Goal: Browse casually

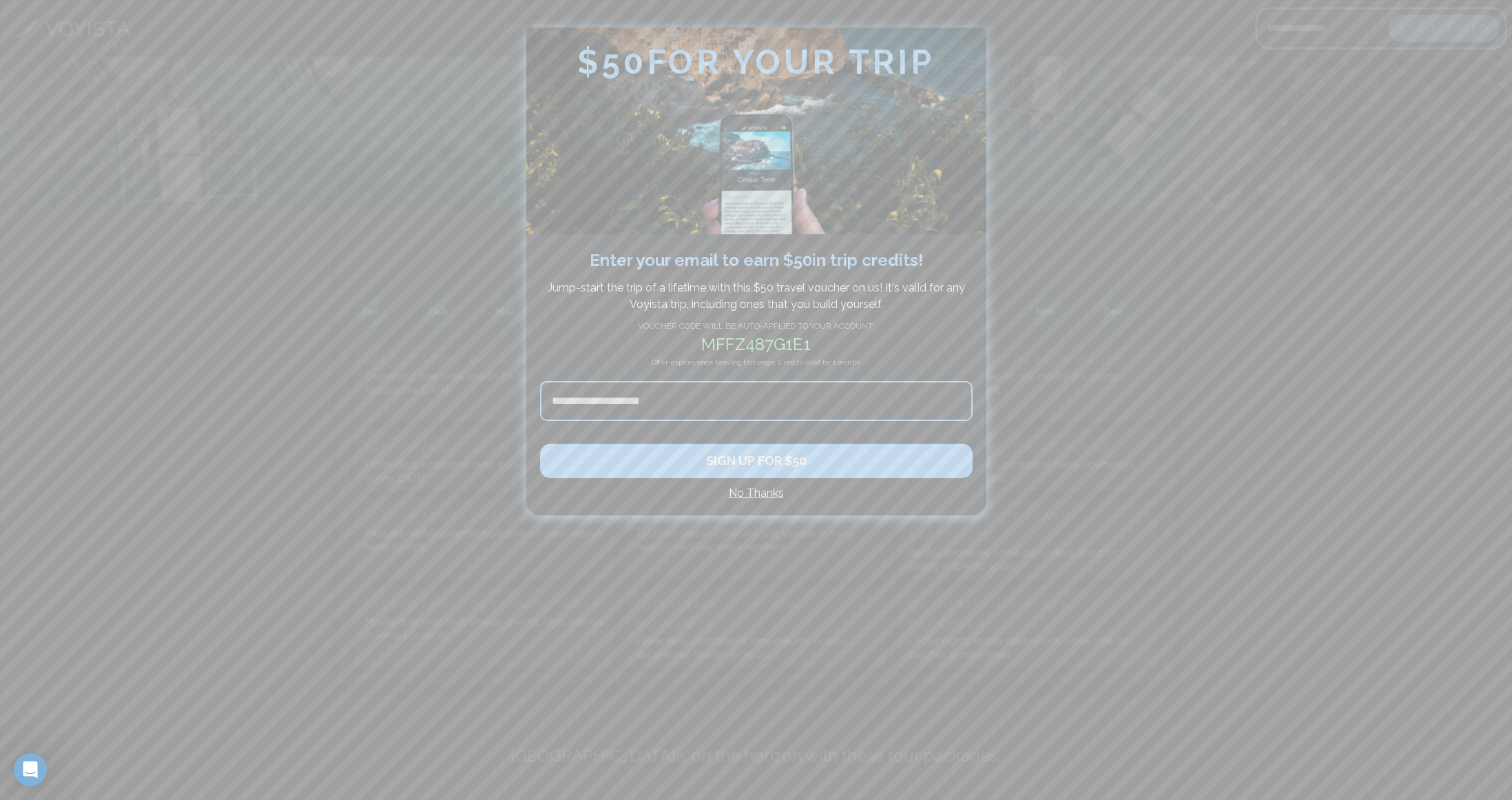
click at [754, 494] on h4 "No Thanks" at bounding box center [756, 493] width 432 height 16
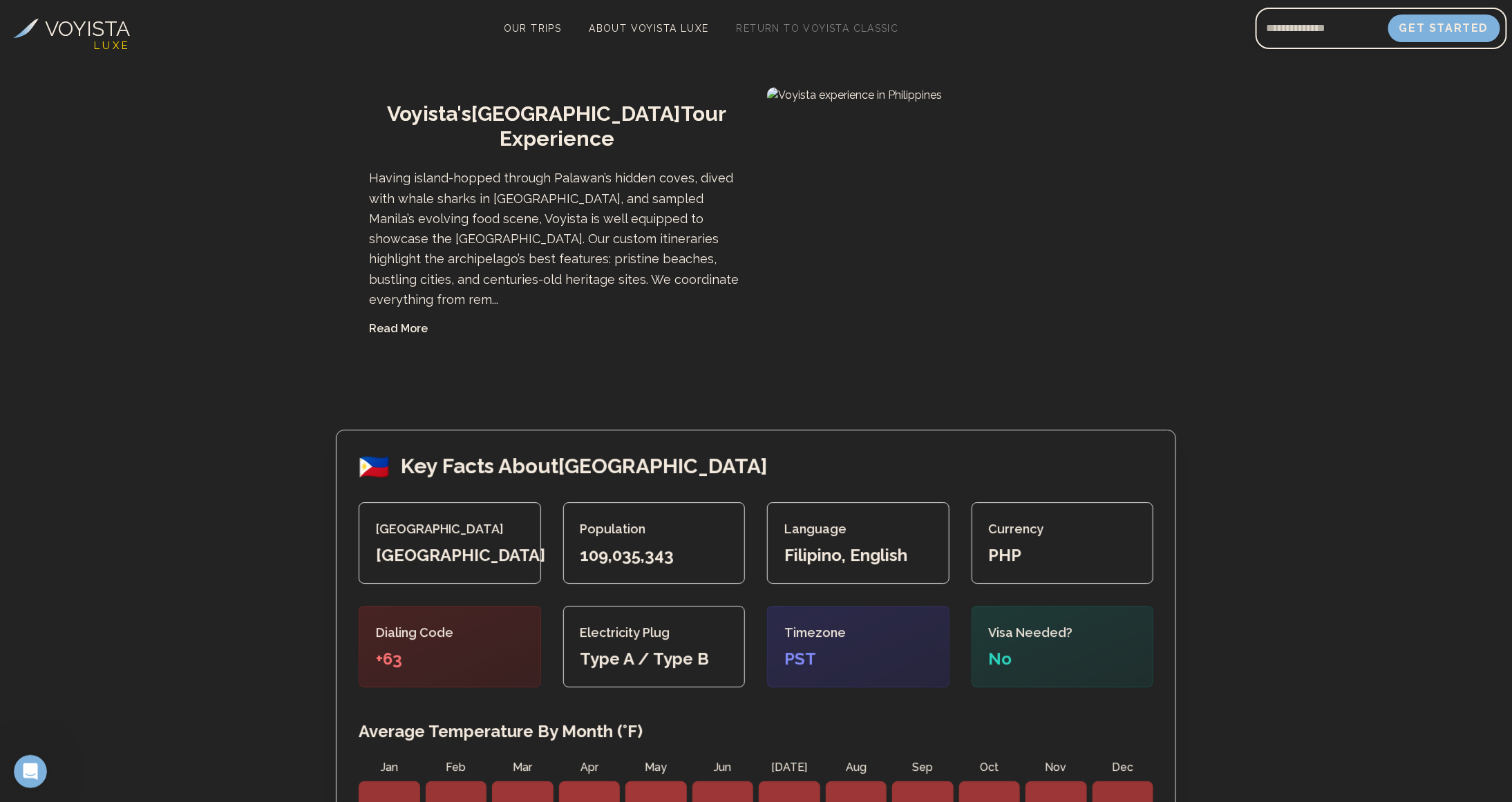
scroll to position [2108, 0]
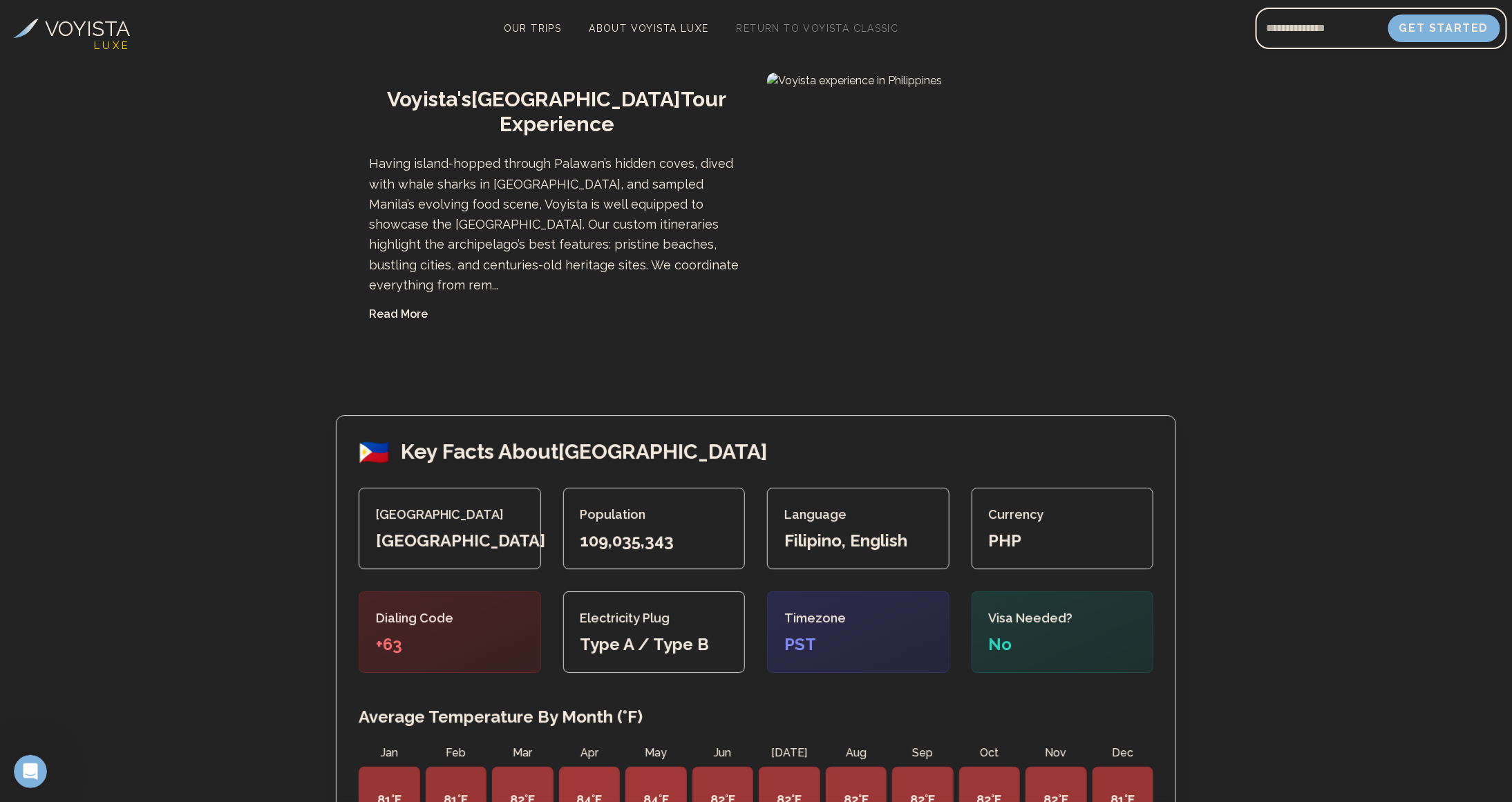
click at [418, 306] on button "Read More" at bounding box center [399, 314] width 59 height 16
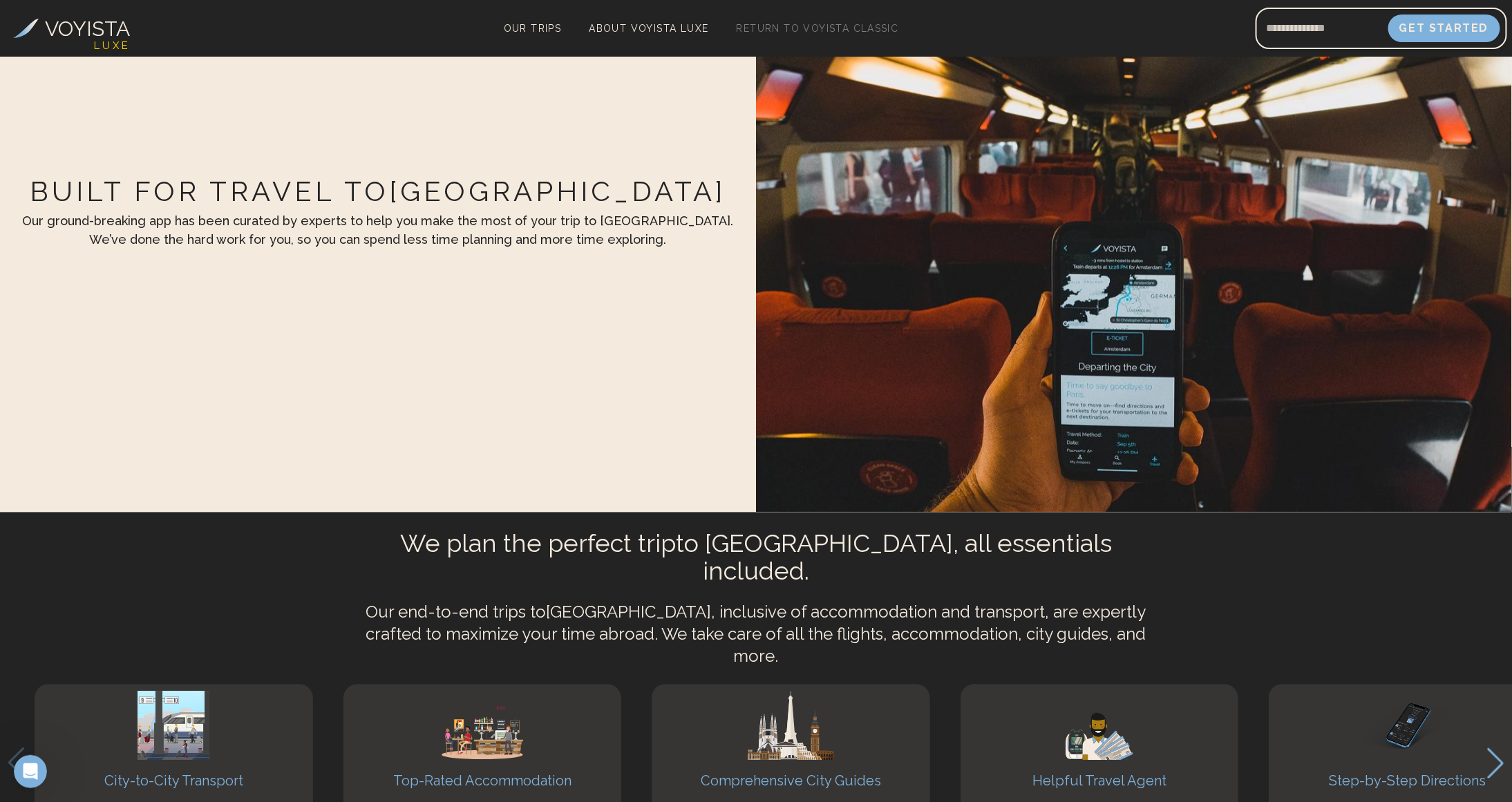
scroll to position [3927, 0]
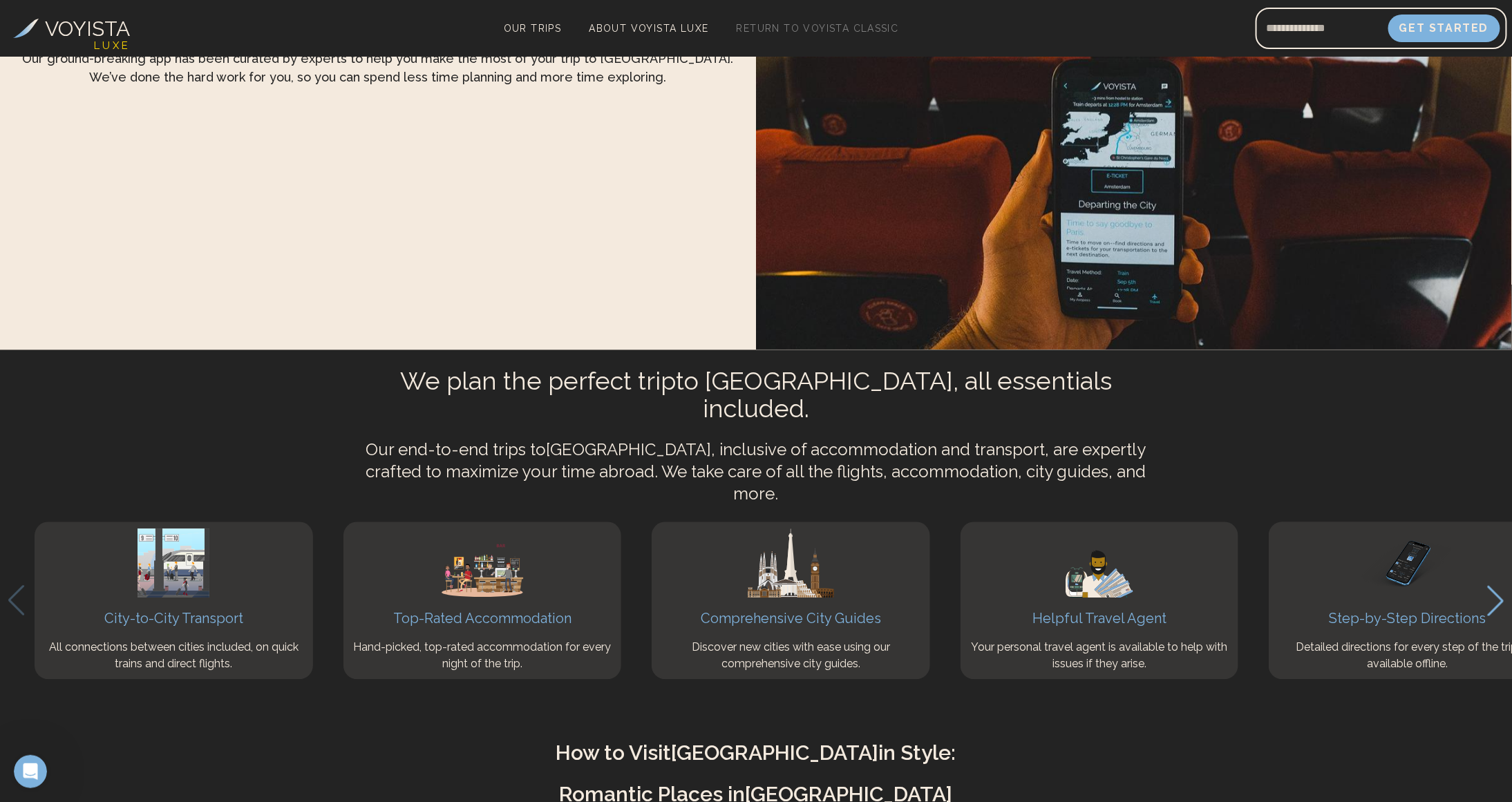
click at [1497, 586] on icon "Next slide" at bounding box center [1496, 601] width 19 height 30
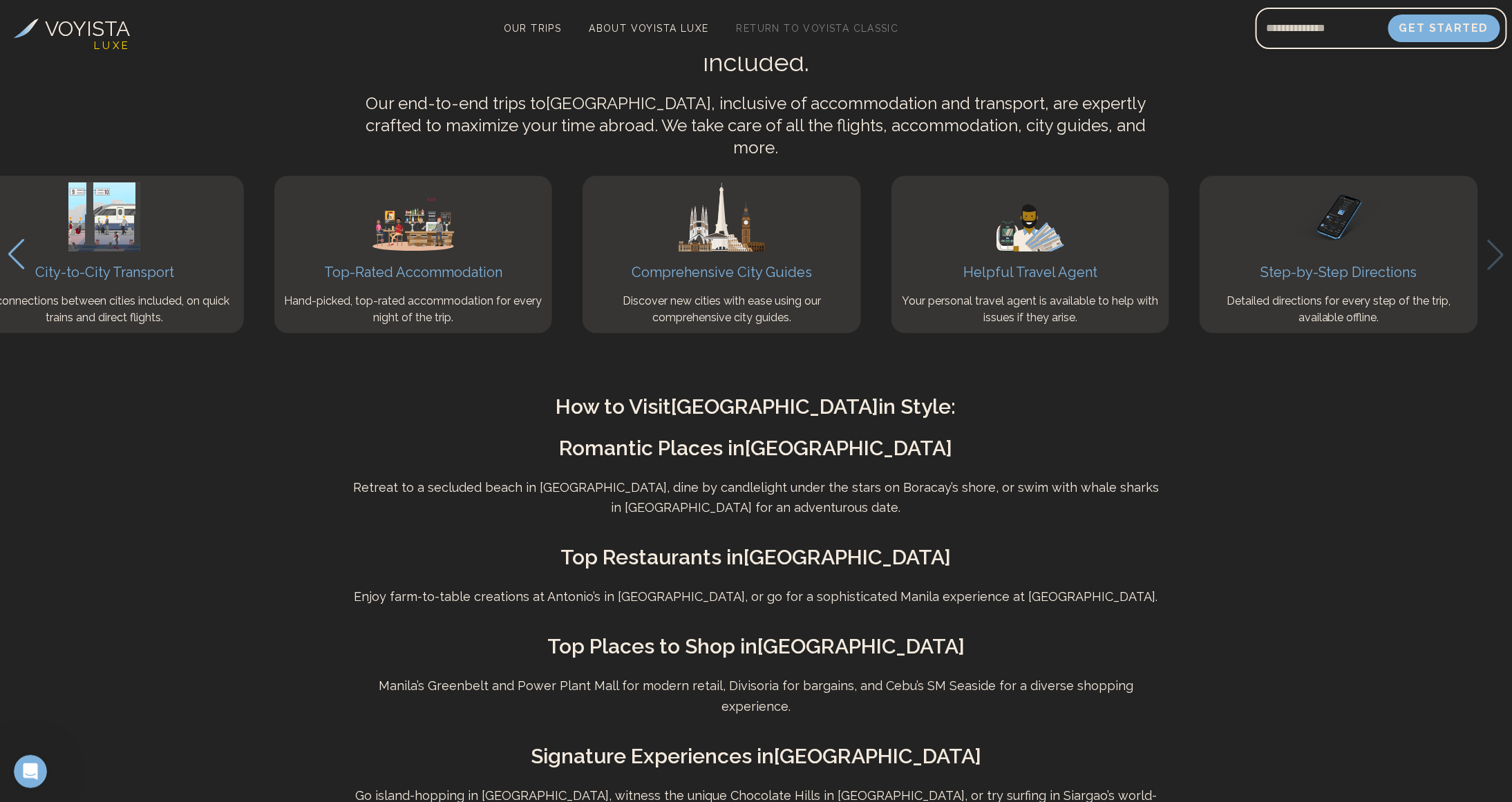
scroll to position [4355, 0]
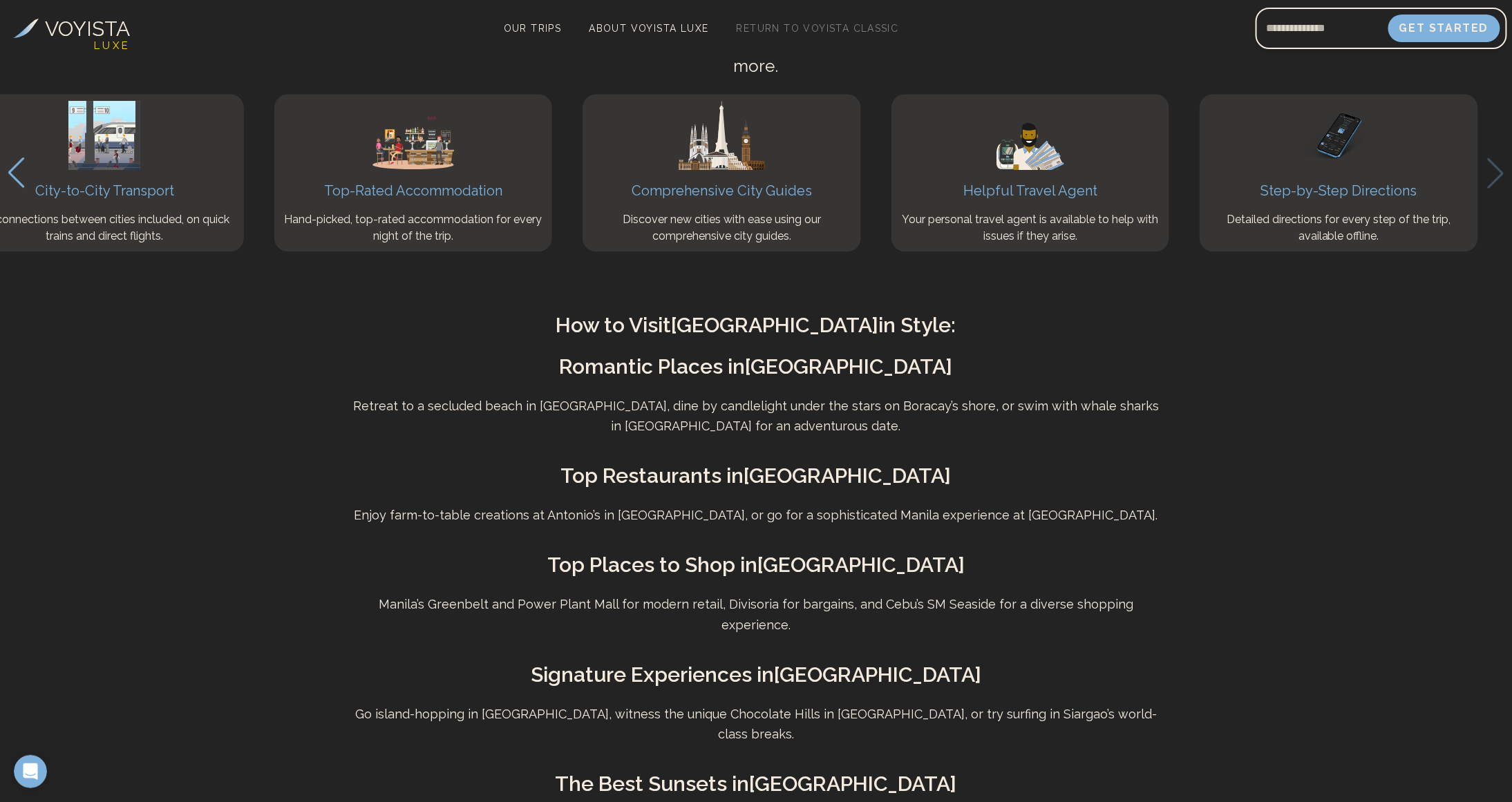
click at [1374, 662] on div "All Trips / [GEOGRAPHIC_DATA] / [GEOGRAPHIC_DATA] Trips to [GEOGRAPHIC_DATA] Di…" at bounding box center [756, 143] width 1512 height 8882
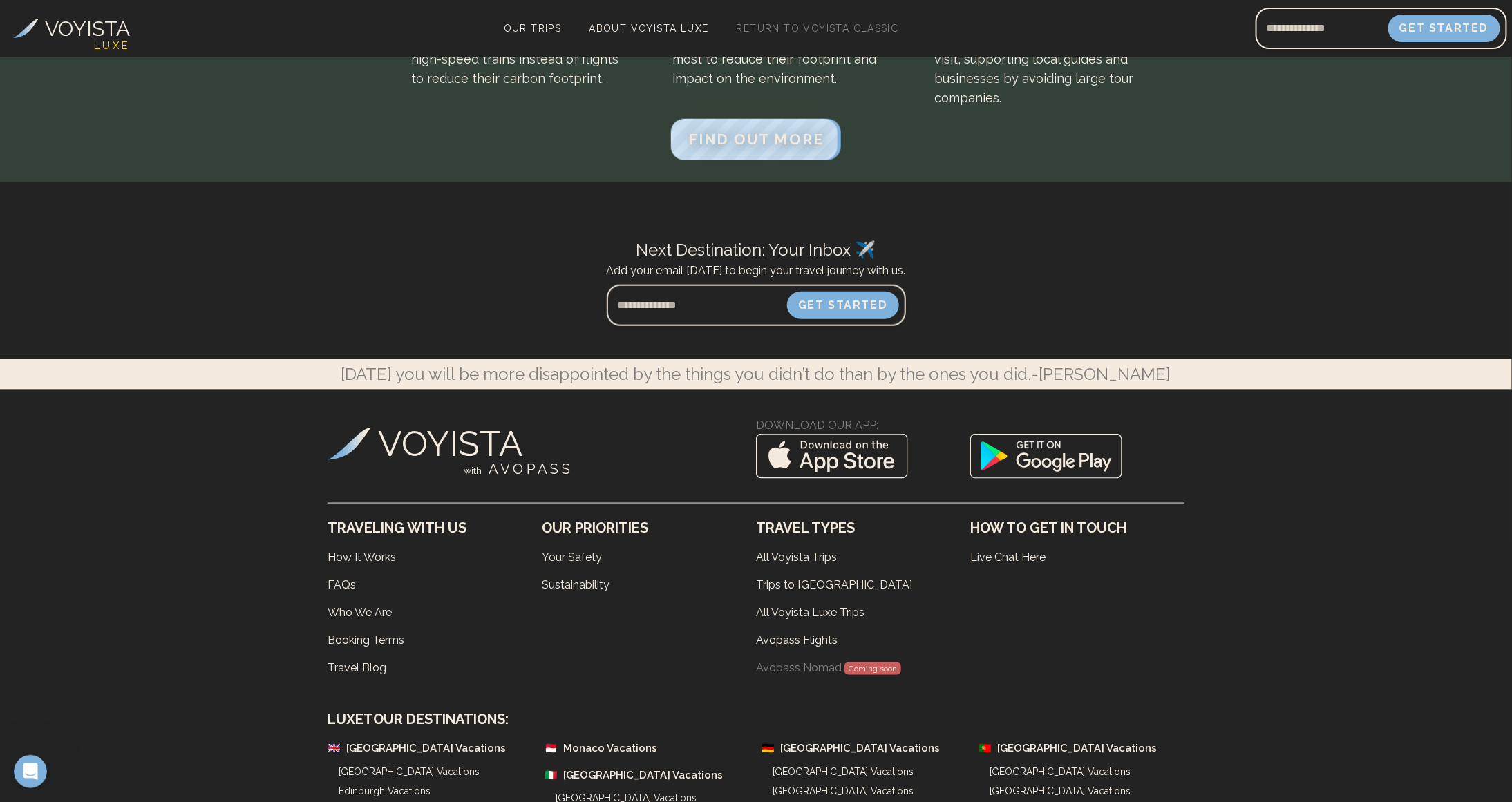
scroll to position [8581, 0]
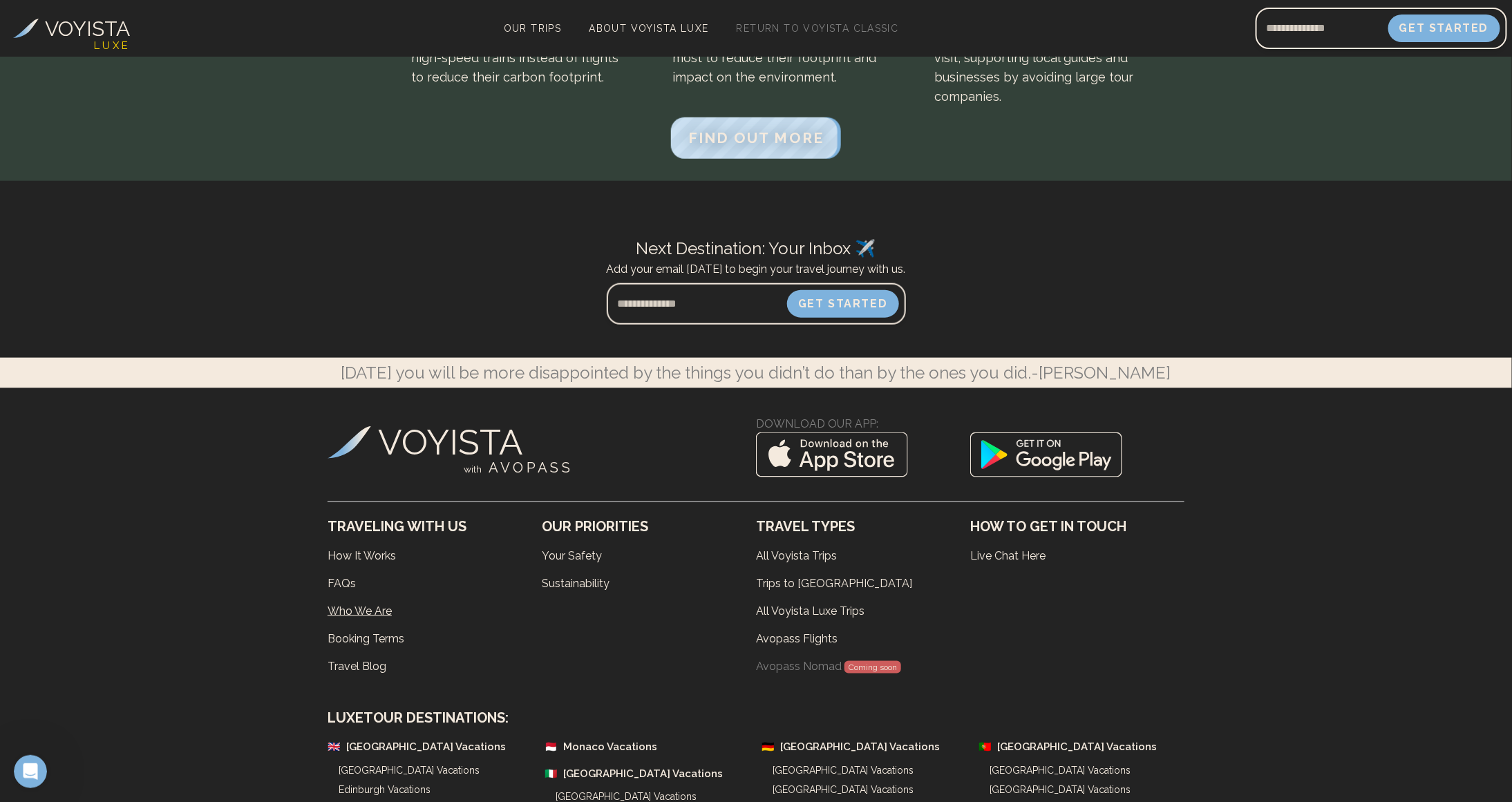
click at [356, 597] on link "Who We Are" at bounding box center [434, 611] width 214 height 28
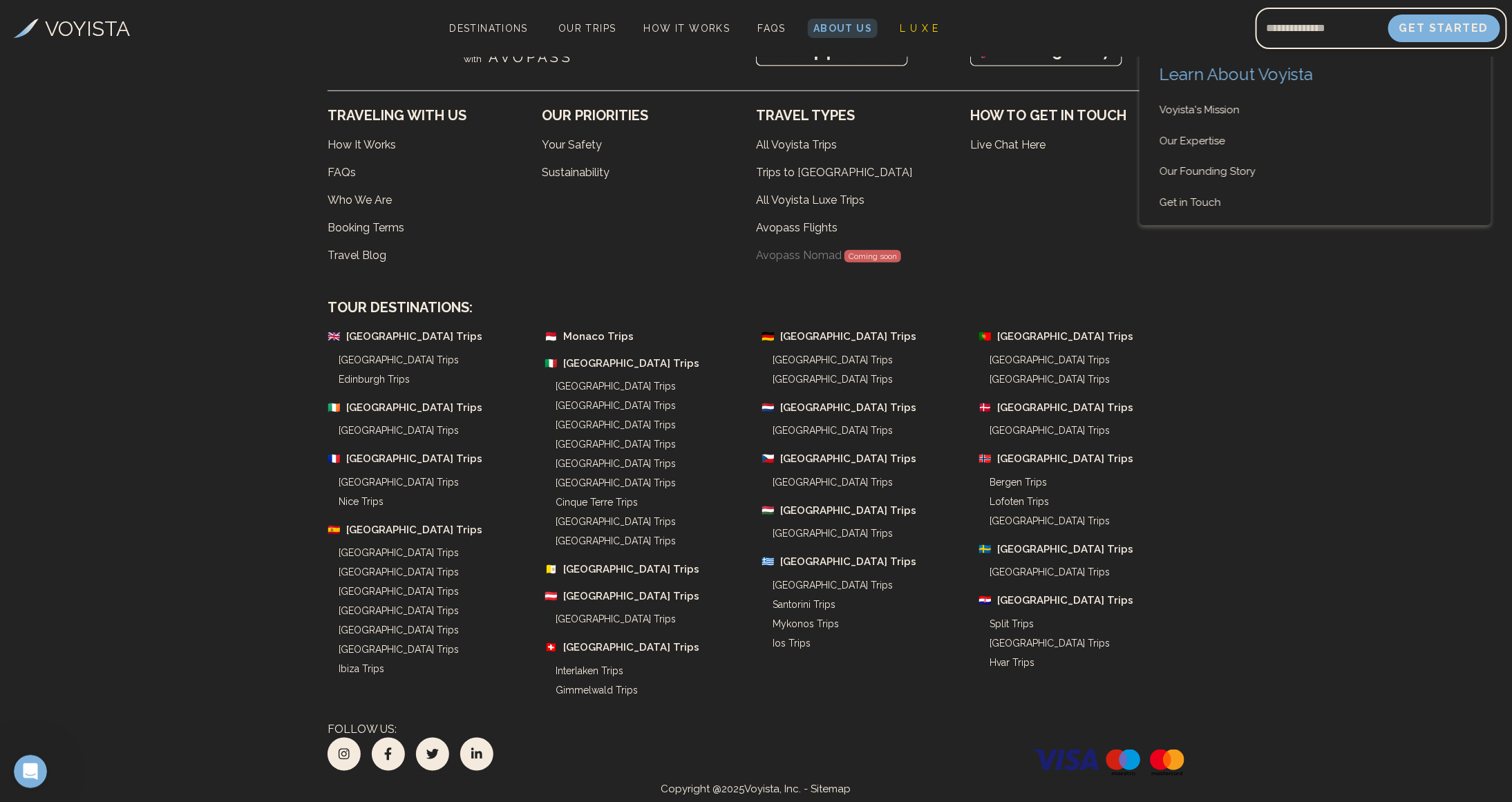
scroll to position [6478, 0]
click at [1350, 478] on div "VOYISTA with A V O P A S S Download Our App: Traveling With Us How It Works FAQ…" at bounding box center [756, 390] width 1512 height 824
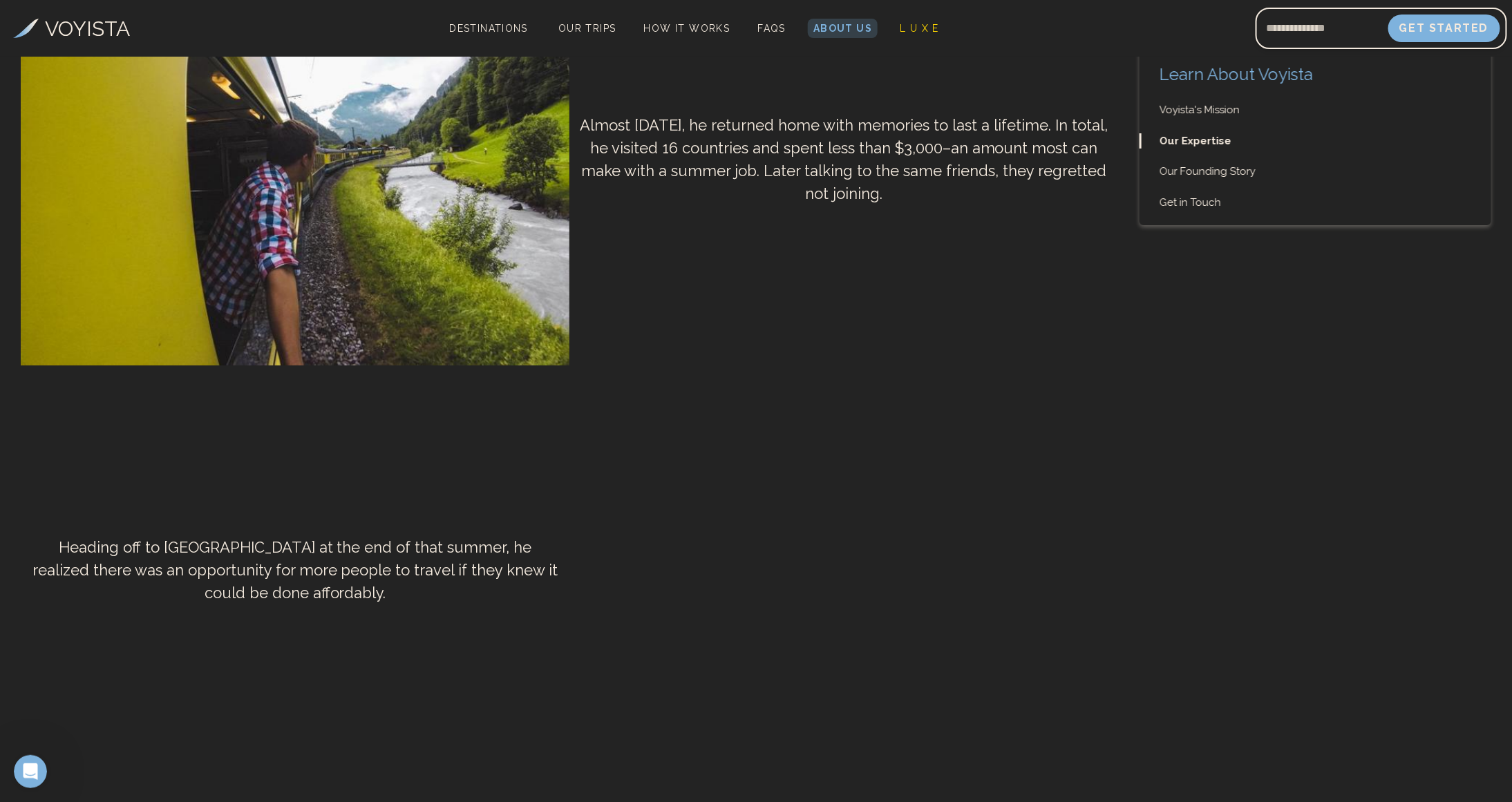
scroll to position [1560, 0]
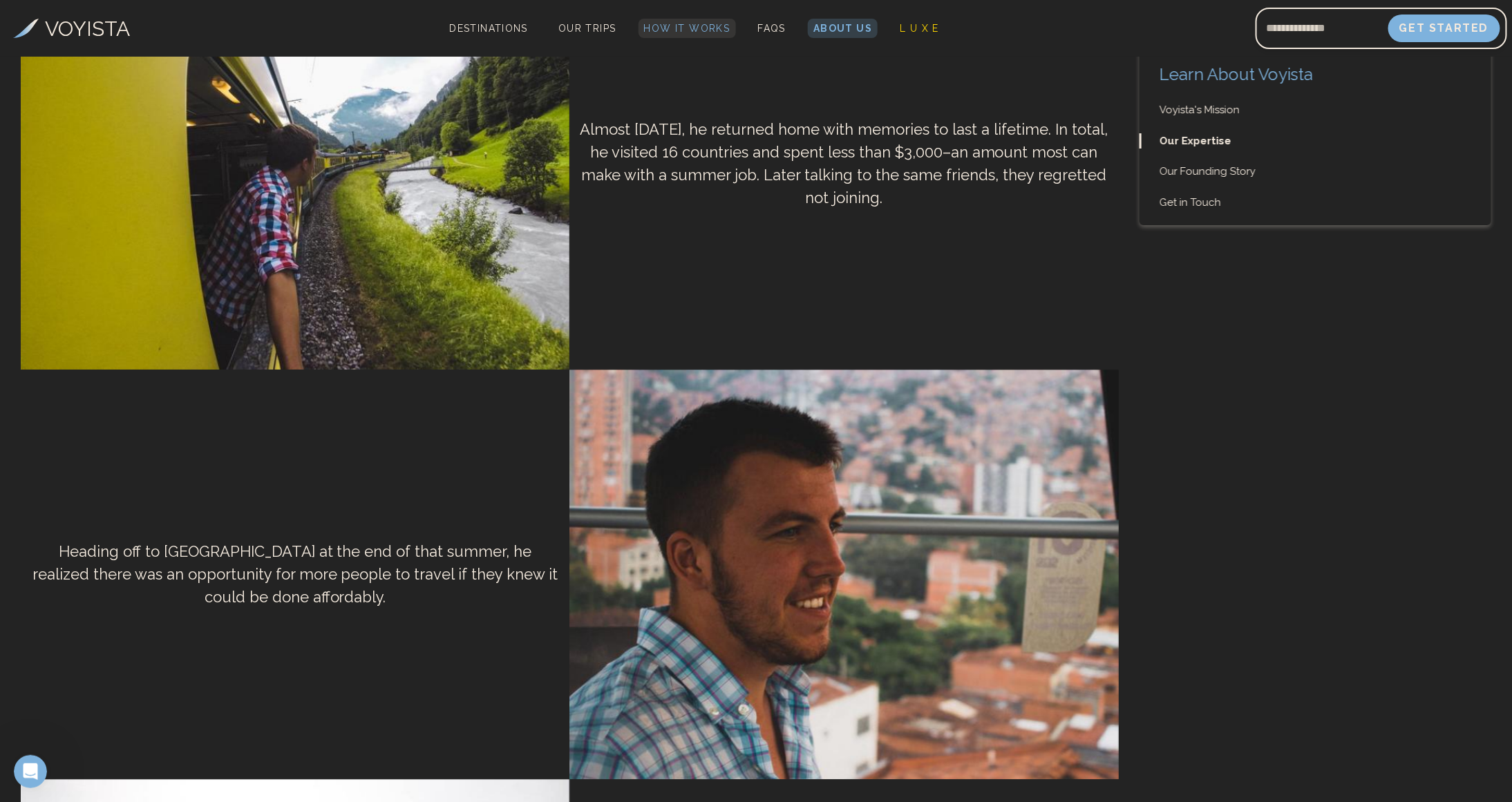
click at [678, 30] on span "How It Works" at bounding box center [687, 28] width 86 height 11
